Goal: Task Accomplishment & Management: Use online tool/utility

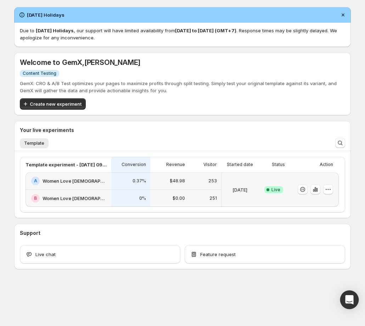
click at [350, 302] on icon "Open Intercom Messenger" at bounding box center [349, 299] width 8 height 9
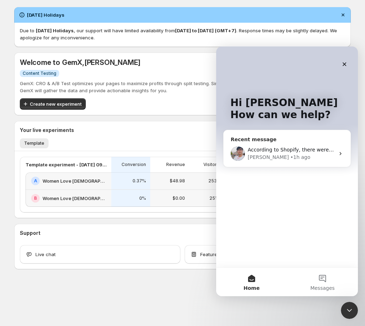
click at [270, 145] on div "According to Shopify, there were 537 sessions visiting the landing page where y…" at bounding box center [287, 153] width 127 height 26
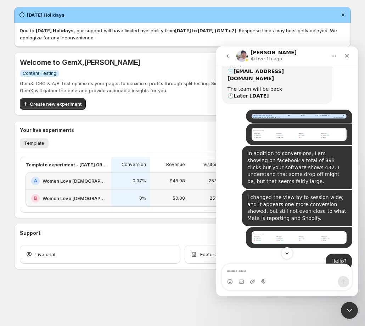
scroll to position [161, 0]
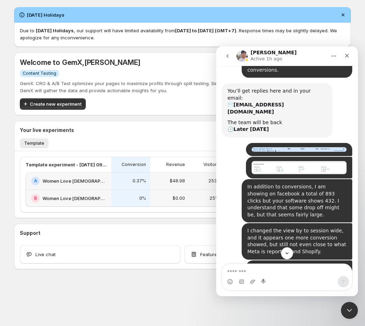
click at [278, 147] on img "William says…" at bounding box center [299, 149] width 95 height 5
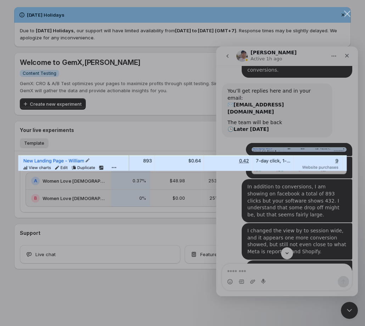
click at [265, 194] on div "Intercom messenger" at bounding box center [182, 163] width 365 height 326
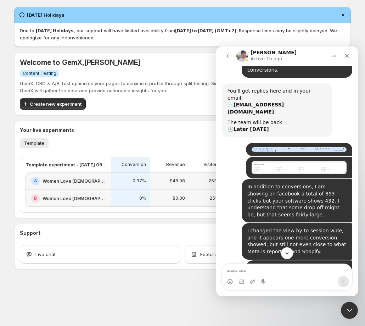
click at [276, 161] on img "William says…" at bounding box center [299, 167] width 95 height 13
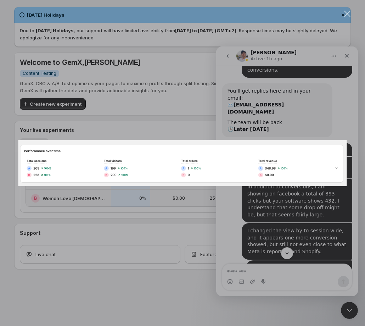
click at [278, 131] on div "Intercom messenger" at bounding box center [182, 163] width 365 height 326
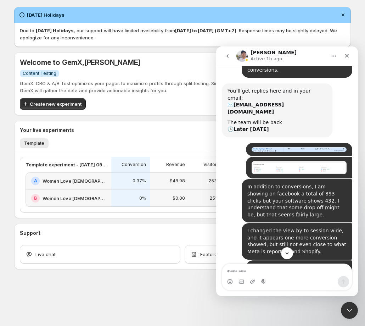
click at [282, 147] on img "William says…" at bounding box center [299, 149] width 95 height 5
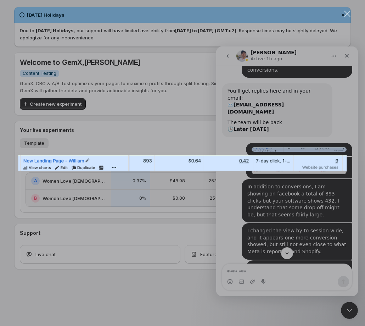
click at [252, 212] on div "Intercom messenger" at bounding box center [182, 163] width 365 height 326
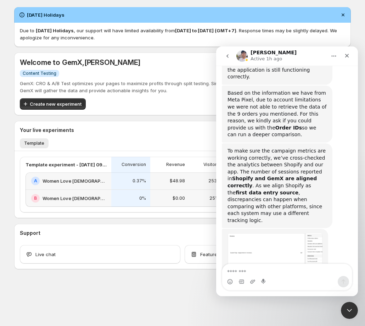
scroll to position [1867, 0]
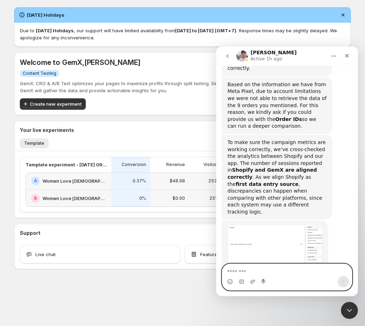
click at [294, 272] on textarea "Message…" at bounding box center [287, 270] width 130 height 12
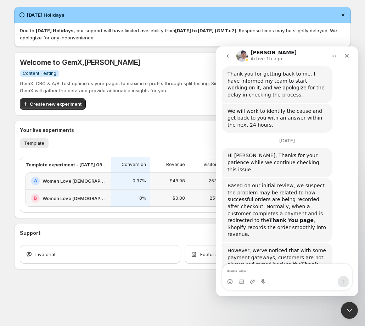
scroll to position [1687, 0]
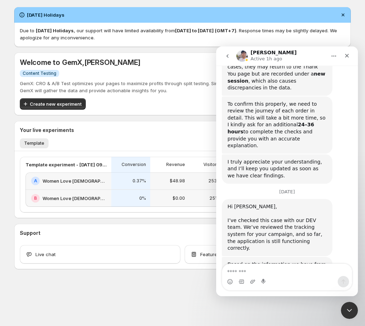
click at [348, 55] on icon "Close" at bounding box center [347, 56] width 6 height 6
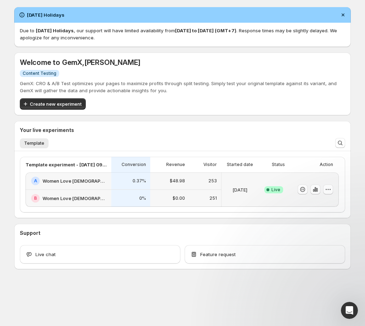
scroll to position [1720, 0]
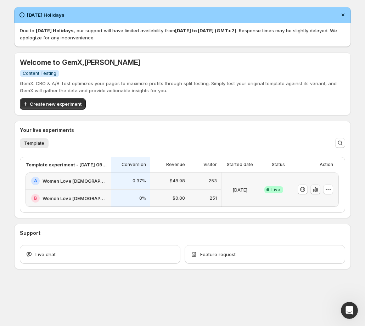
click at [317, 189] on icon "button" at bounding box center [315, 189] width 7 height 7
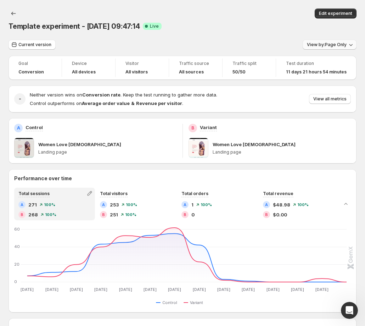
click at [344, 46] on span "View by: Page Only" at bounding box center [327, 45] width 40 height 6
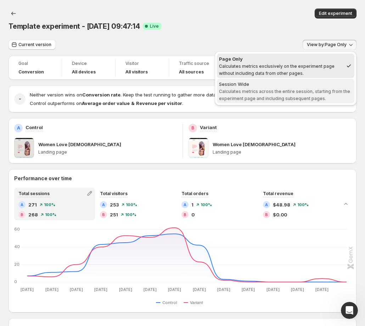
click at [320, 88] on span "Session Wide Calculates metrics across the entire session, starting from the ex…" at bounding box center [285, 91] width 133 height 21
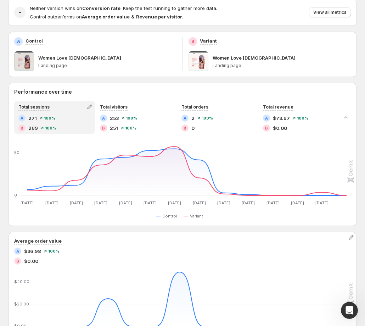
scroll to position [87, 0]
